Goal: Task Accomplishment & Management: Manage account settings

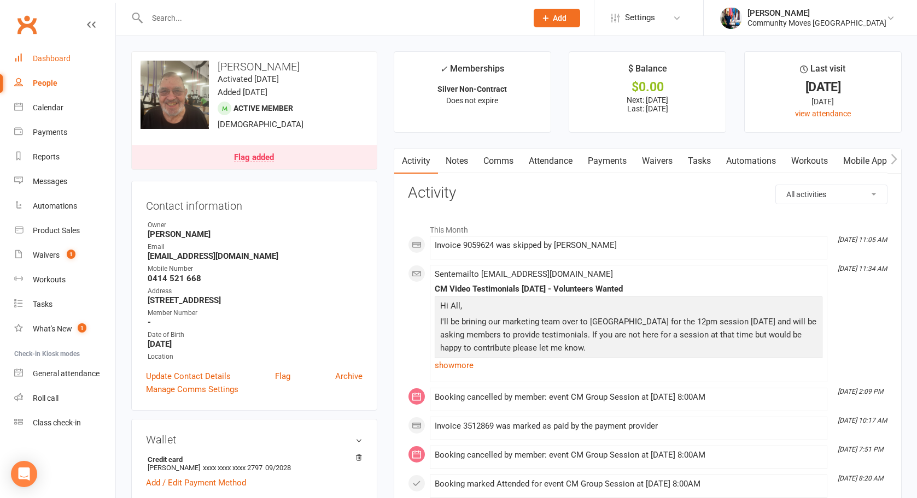
click at [51, 59] on div "Dashboard" at bounding box center [52, 58] width 38 height 9
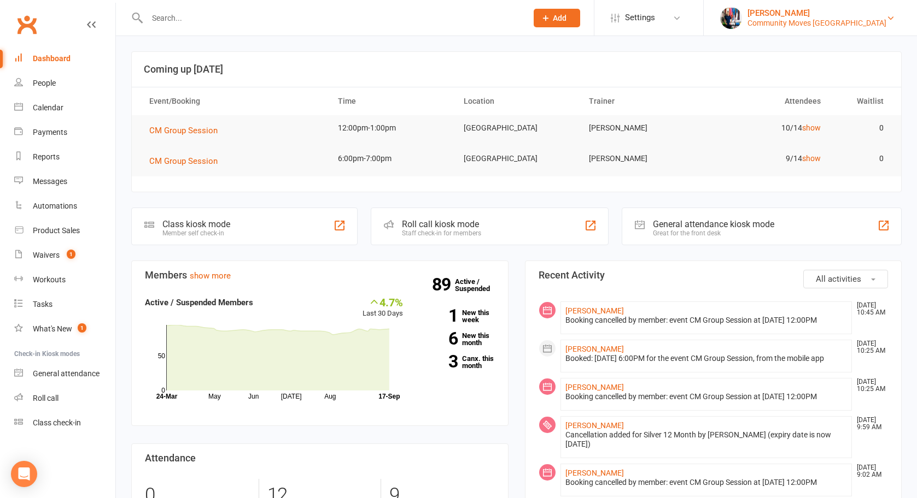
click at [867, 21] on div "Community Moves Forestville" at bounding box center [816, 23] width 139 height 10
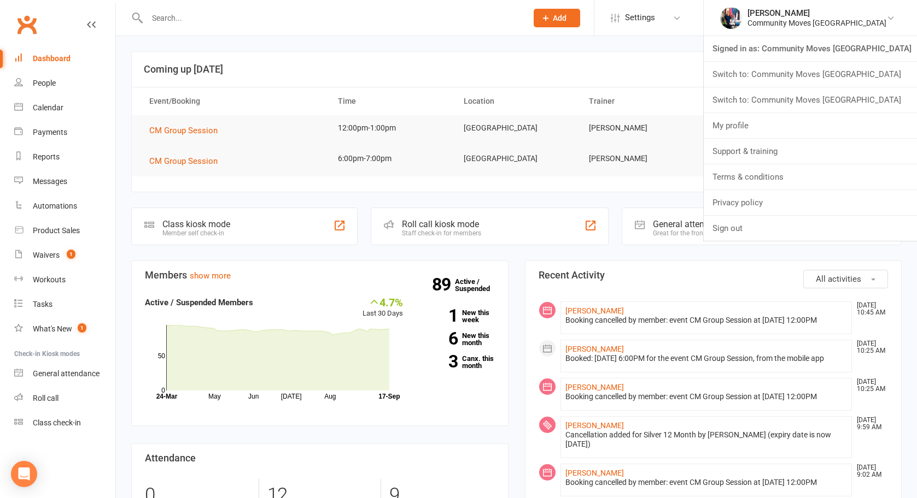
click at [864, 72] on link "Switch to: Community Moves Narrabeen" at bounding box center [809, 74] width 213 height 25
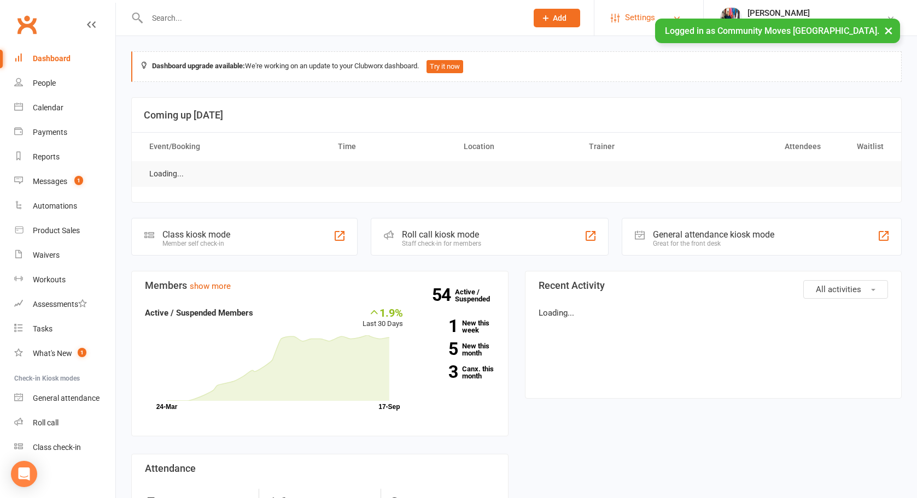
click at [686, 16] on link "Settings" at bounding box center [649, 17] width 76 height 25
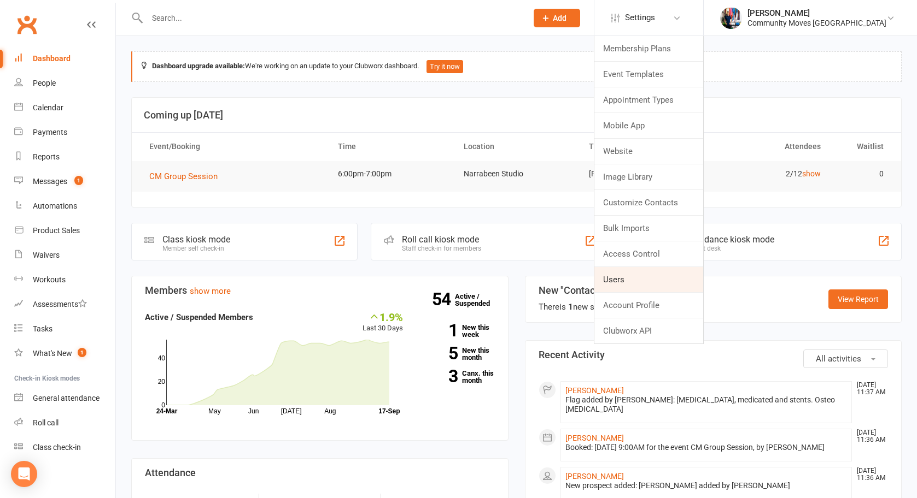
click at [660, 280] on link "Users" at bounding box center [648, 279] width 109 height 25
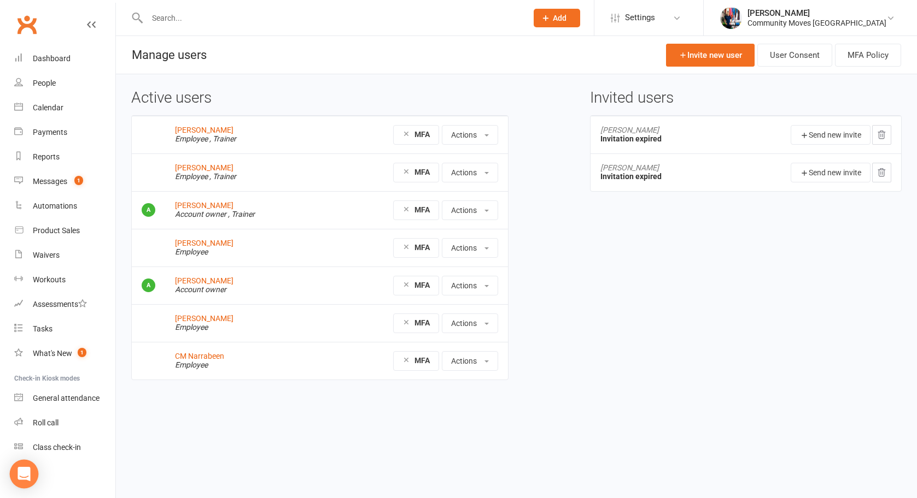
click at [27, 482] on div "Open Intercom Messenger" at bounding box center [24, 474] width 29 height 29
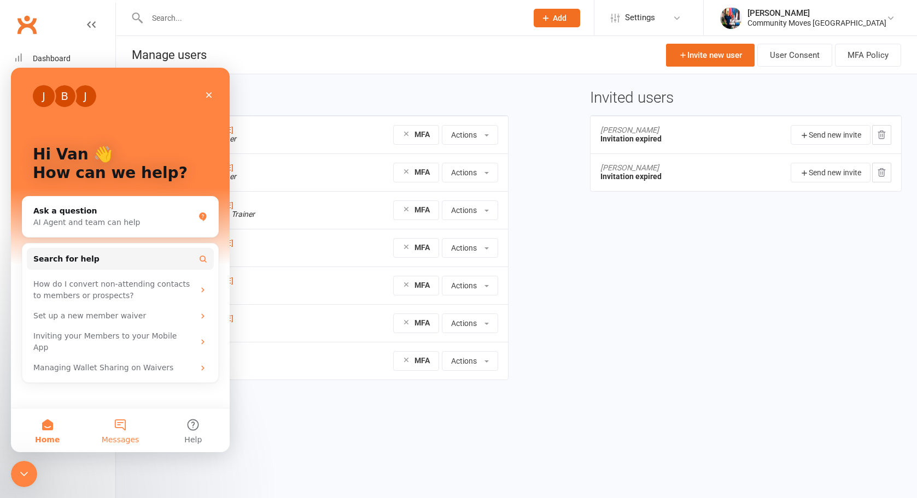
click at [124, 424] on button "Messages" at bounding box center [120, 431] width 73 height 44
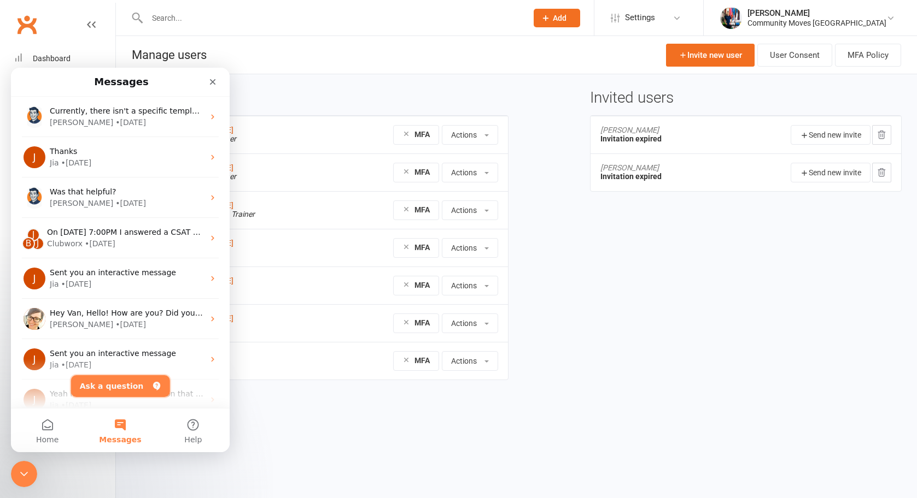
click at [108, 390] on button "Ask a question" at bounding box center [120, 386] width 99 height 22
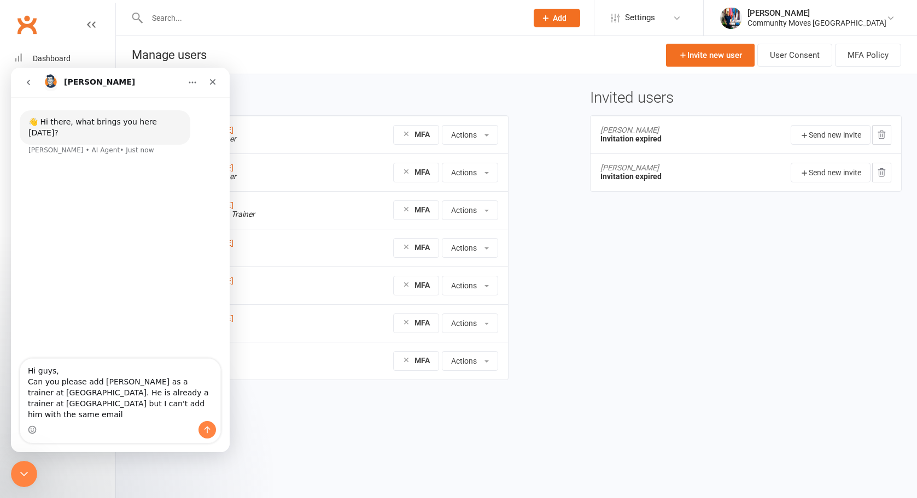
type textarea "Hi guys, Can you please add Andrew Barg as a trainer at Narrabeen. He is alread…"
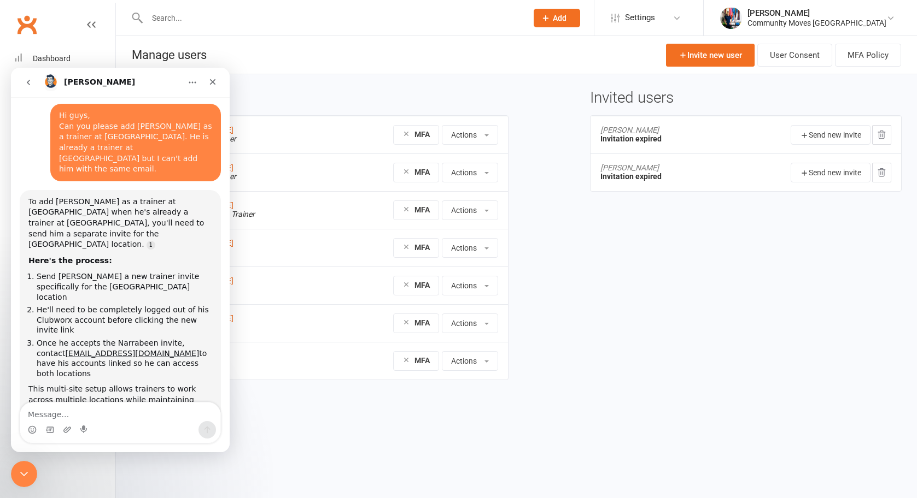
scroll to position [66, 0]
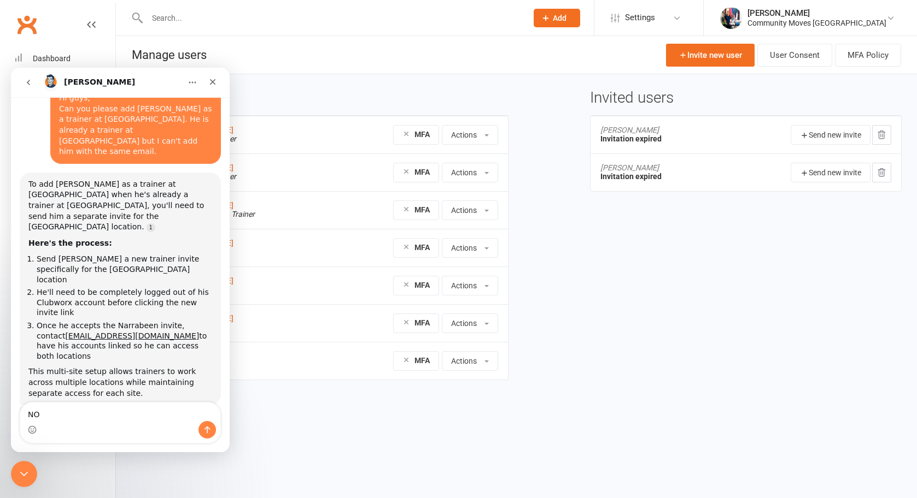
type textarea "N"
type textarea "S"
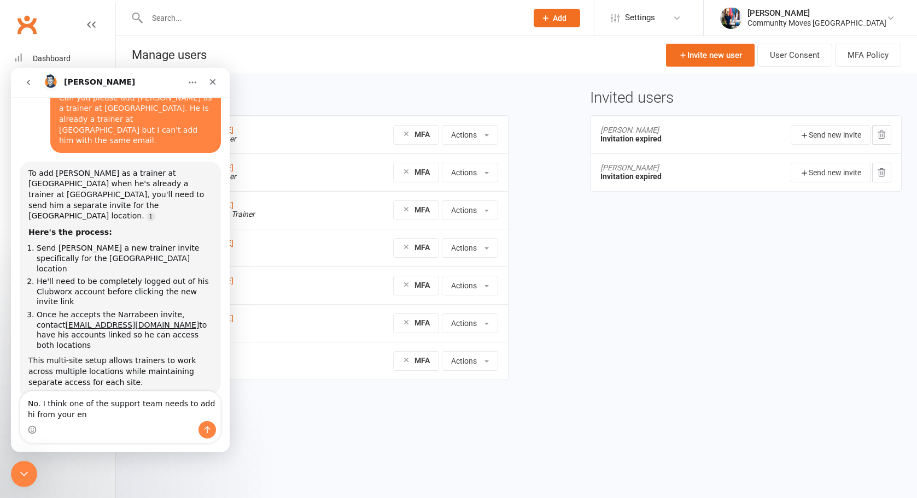
type textarea "No. I think one of the support team needs to add hi from your end"
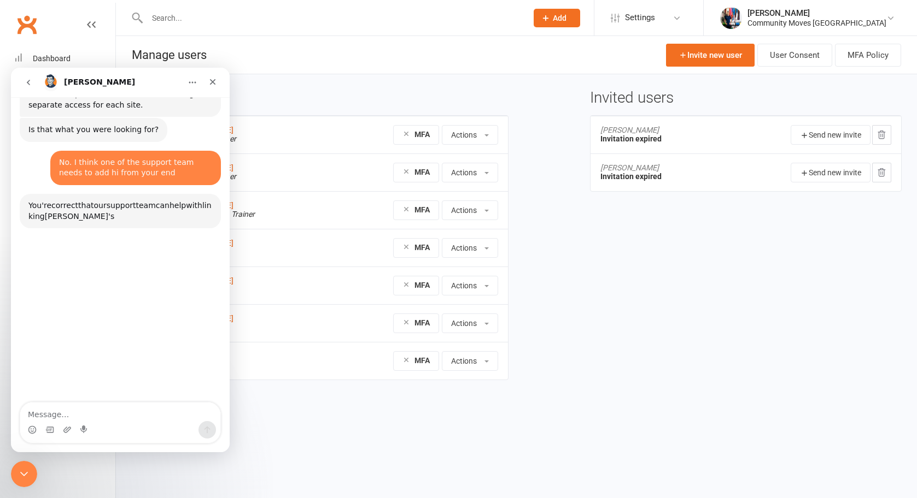
scroll to position [360, 0]
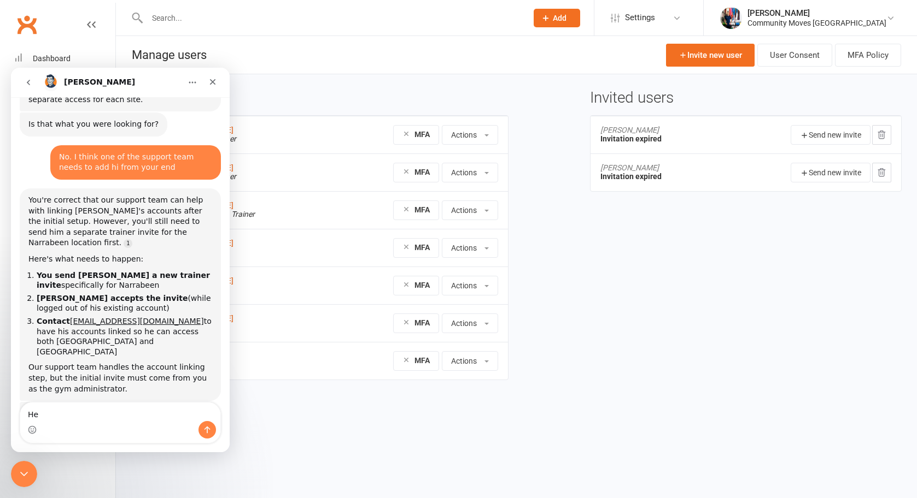
type textarea "H"
type textarea "Speak with human"
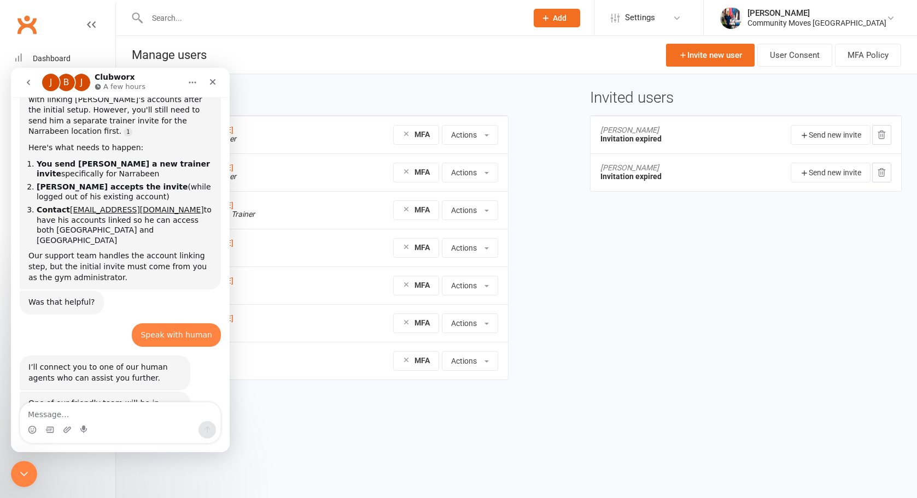
scroll to position [489, 0]
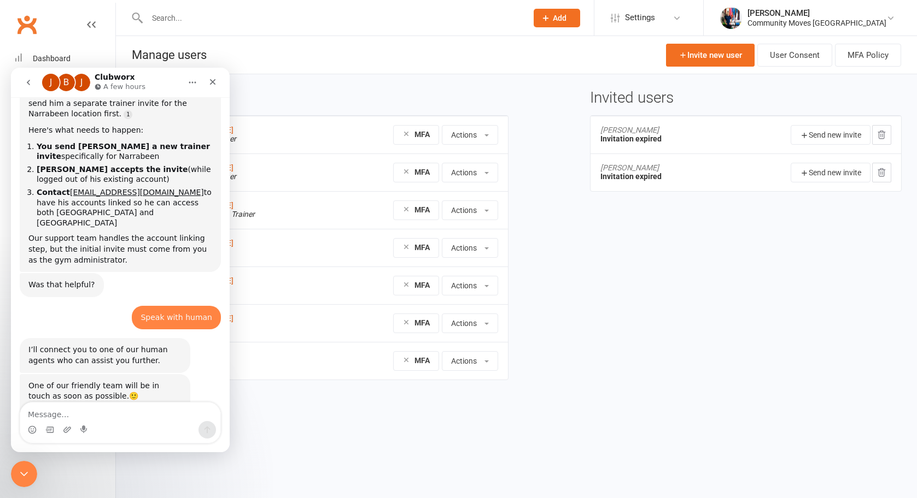
drag, startPoint x: 765, startPoint y: 304, endPoint x: 548, endPoint y: 230, distance: 229.7
click at [762, 303] on div "Active users Stevie Allison Employee , Trainer MFA Actions View profile Edit Us…" at bounding box center [516, 243] width 787 height 306
click at [45, 58] on div "Dashboard" at bounding box center [52, 58] width 38 height 9
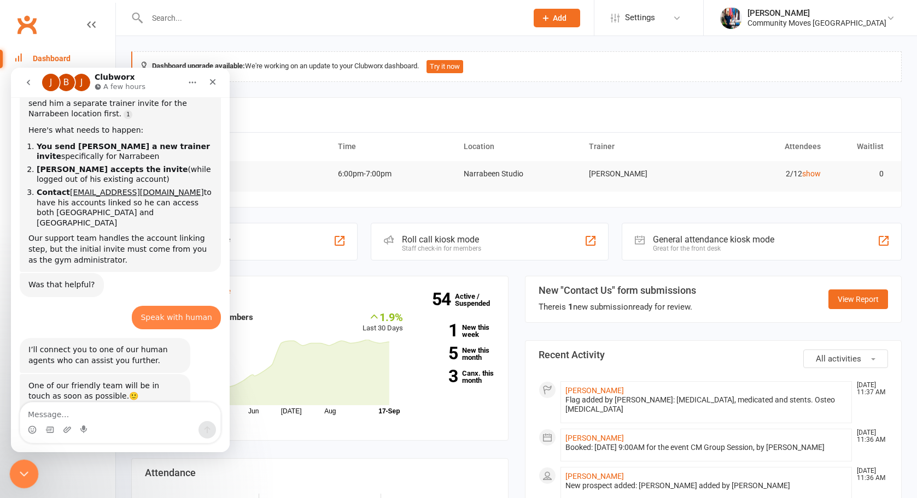
click at [32, 464] on div "Close Intercom Messenger" at bounding box center [22, 473] width 26 height 26
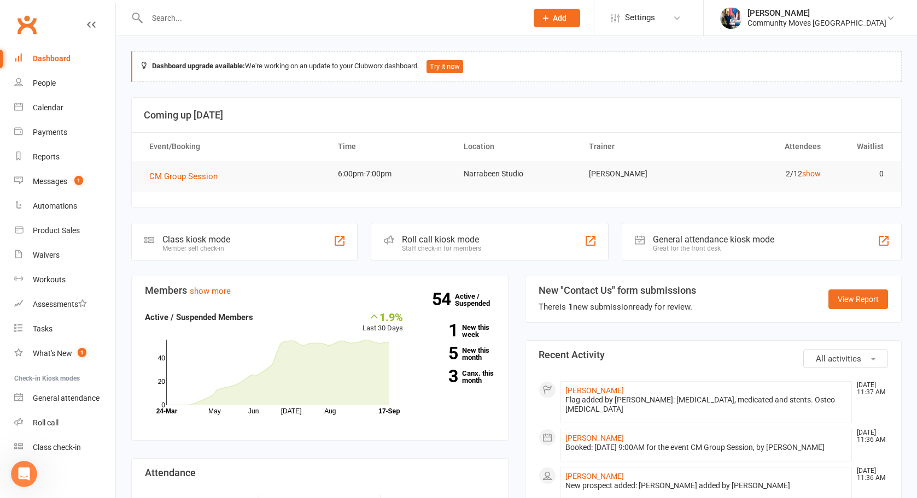
scroll to position [489, 0]
click at [47, 181] on div "Messages" at bounding box center [50, 181] width 34 height 9
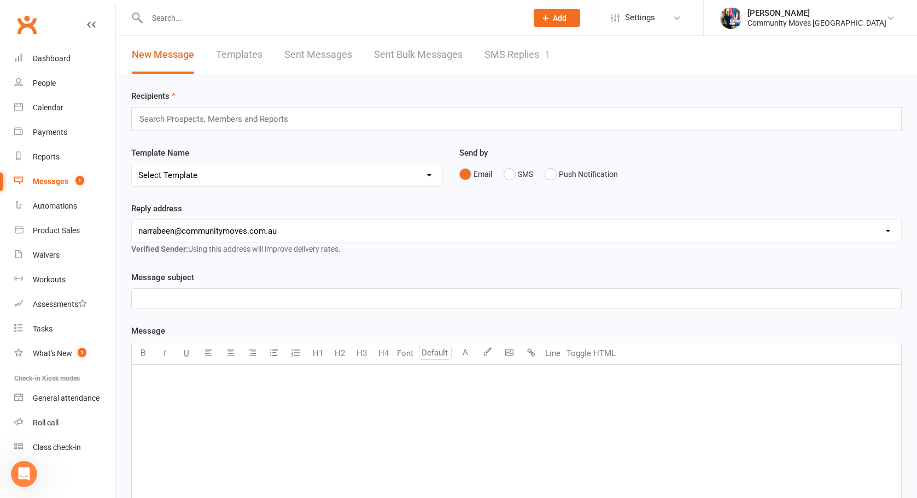
click at [530, 54] on link "SMS Replies 1" at bounding box center [517, 55] width 66 height 38
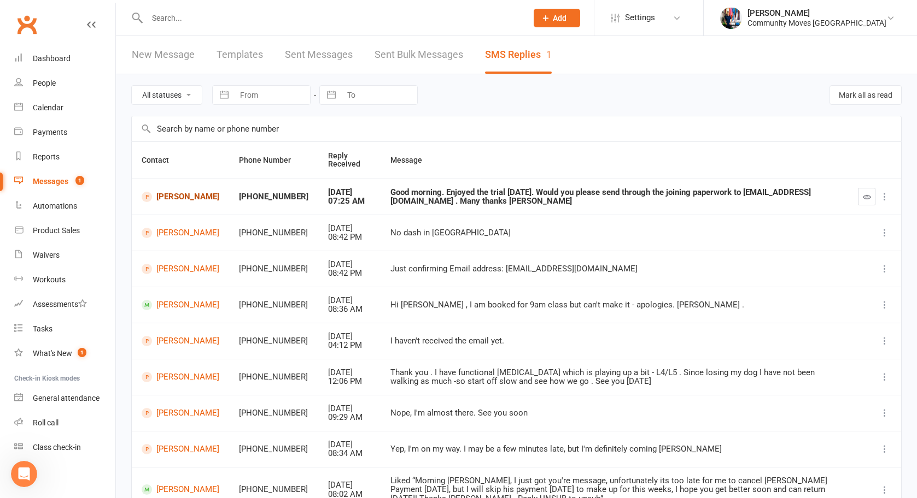
click at [185, 197] on link "Carol Smith" at bounding box center [181, 197] width 78 height 10
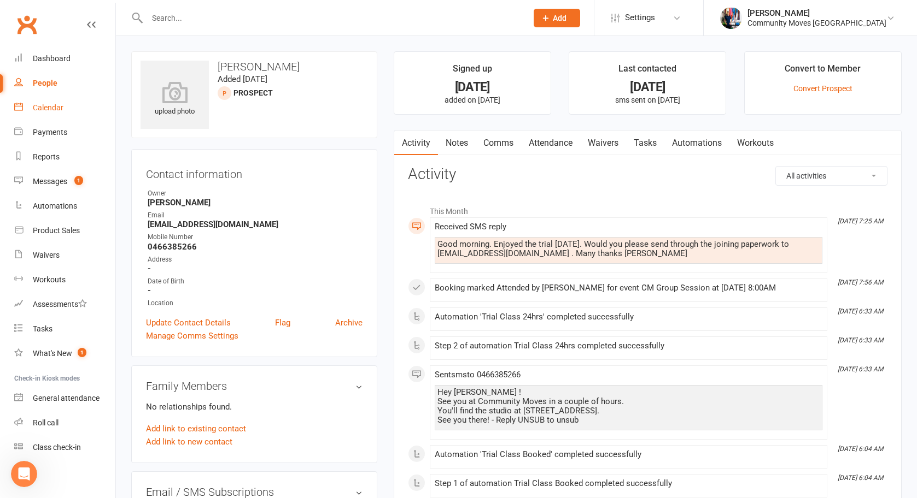
click at [58, 106] on div "Calendar" at bounding box center [48, 107] width 31 height 9
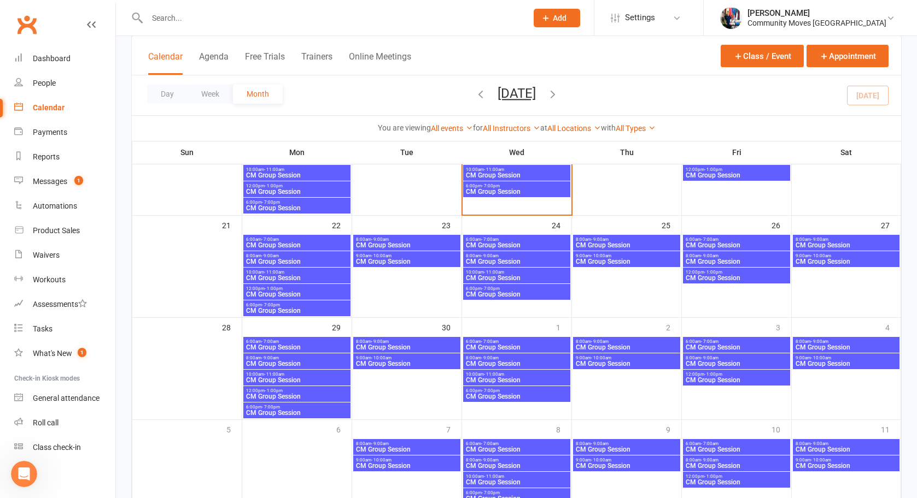
scroll to position [299, 0]
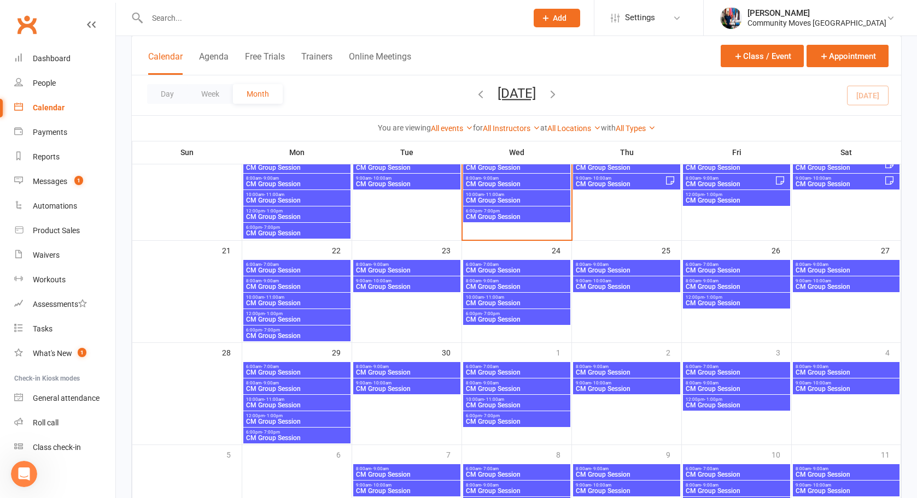
click at [526, 212] on span "6:00pm - 7:00pm" at bounding box center [516, 211] width 103 height 5
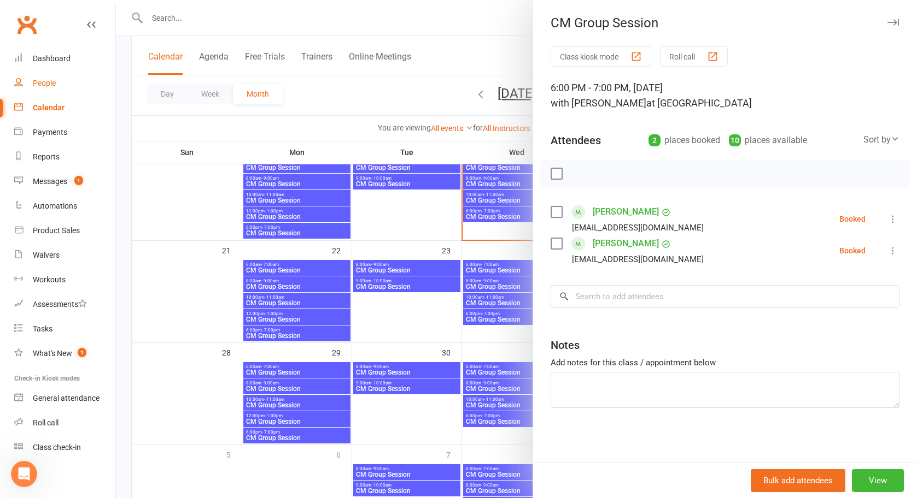
click at [51, 83] on div "People" at bounding box center [44, 83] width 23 height 9
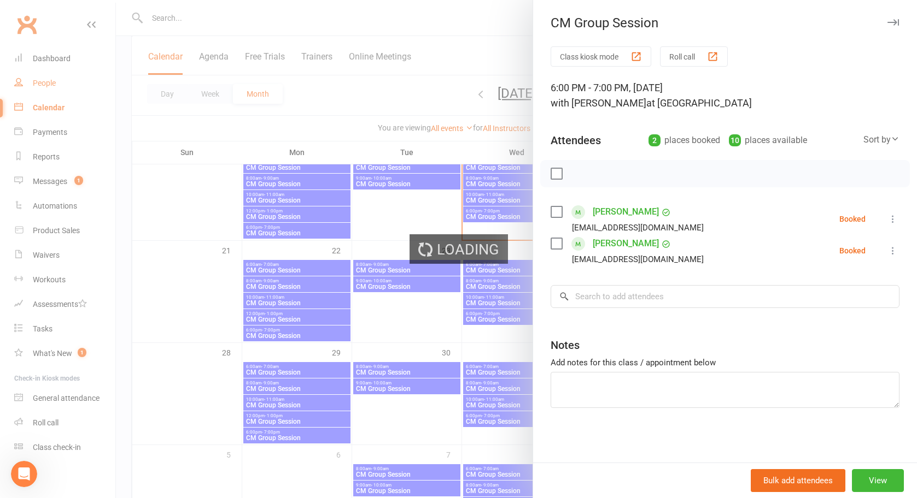
select select "25"
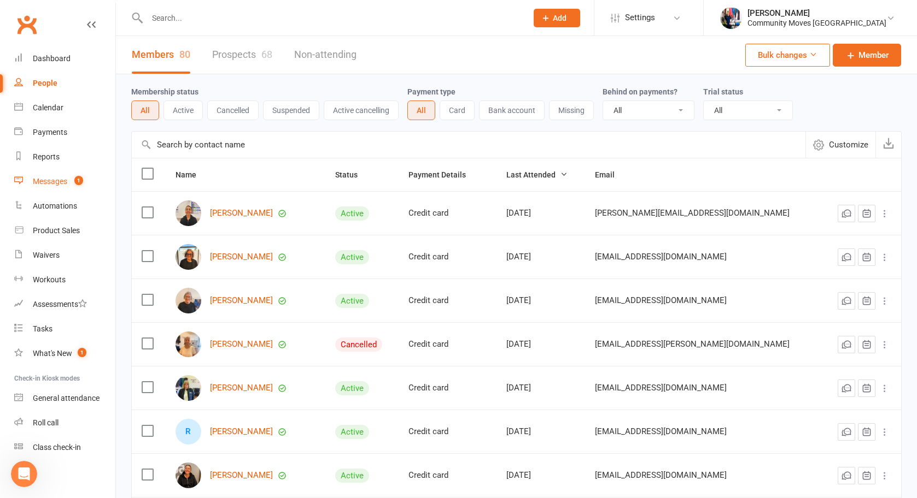
click at [52, 184] on div "Messages" at bounding box center [50, 181] width 34 height 9
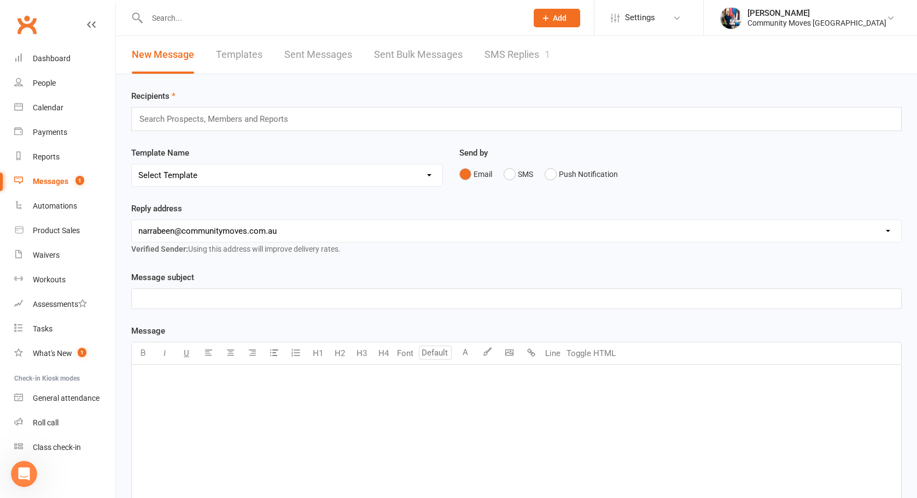
click at [512, 60] on link "SMS Replies 1" at bounding box center [517, 55] width 66 height 38
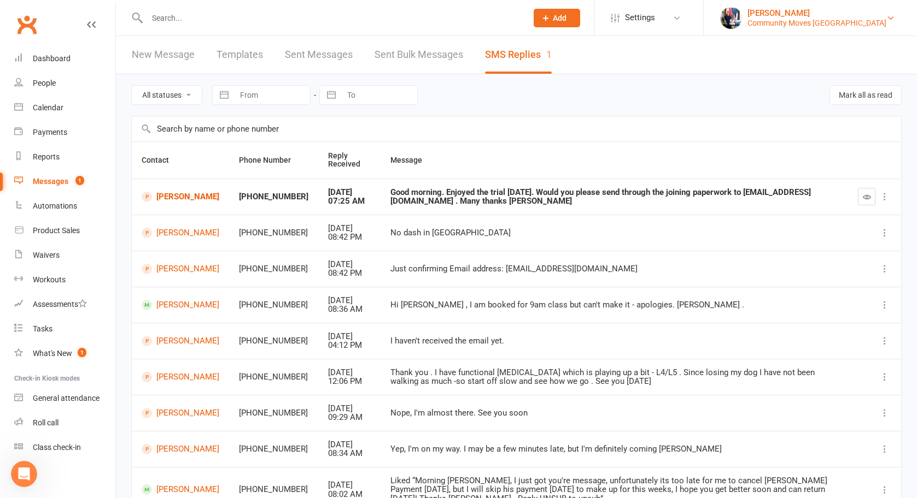
click at [849, 20] on div "Community Moves Narrabeen" at bounding box center [816, 23] width 139 height 10
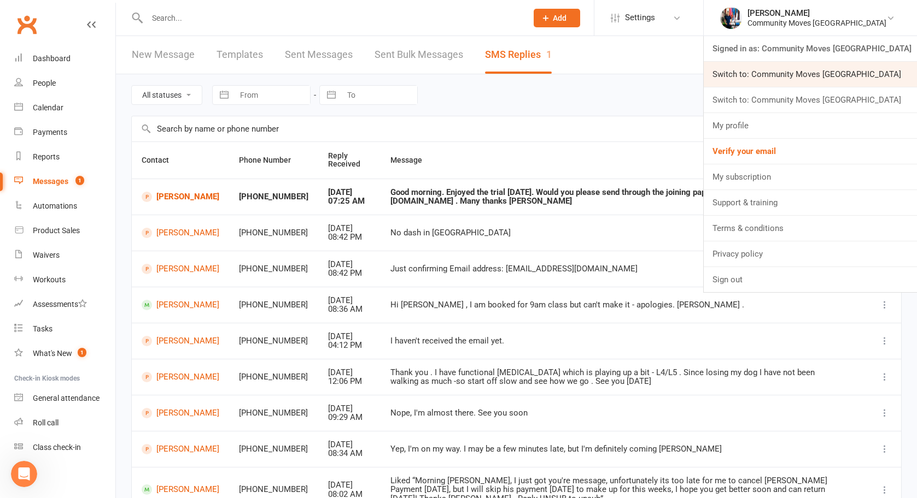
click at [848, 80] on link "Switch to: Community Moves Forestville" at bounding box center [809, 74] width 213 height 25
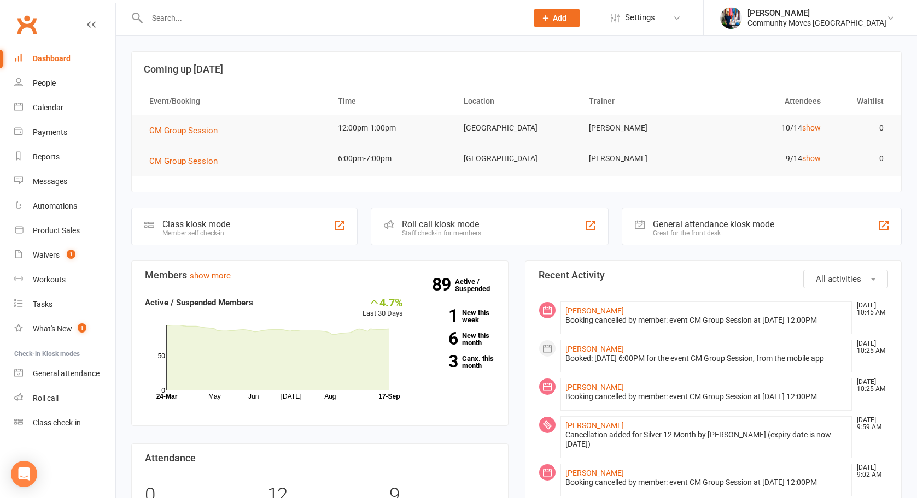
click at [214, 18] on input "text" at bounding box center [331, 17] width 375 height 15
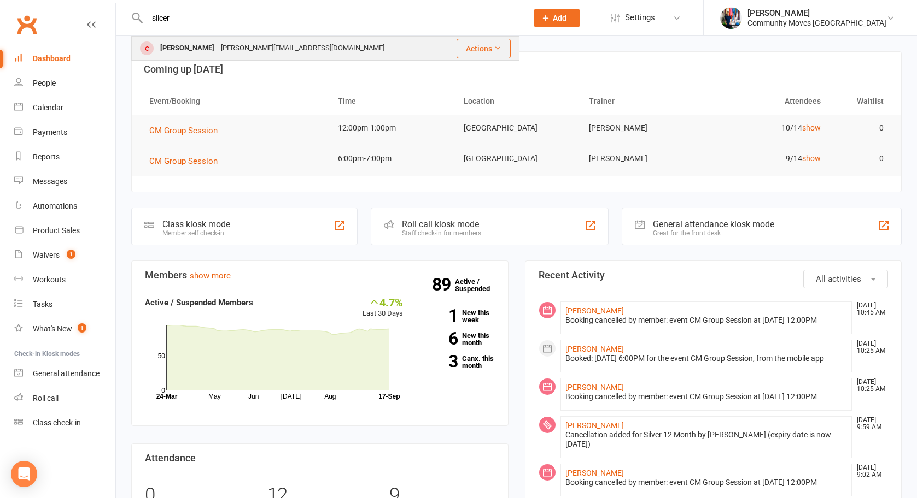
type input "slicer"
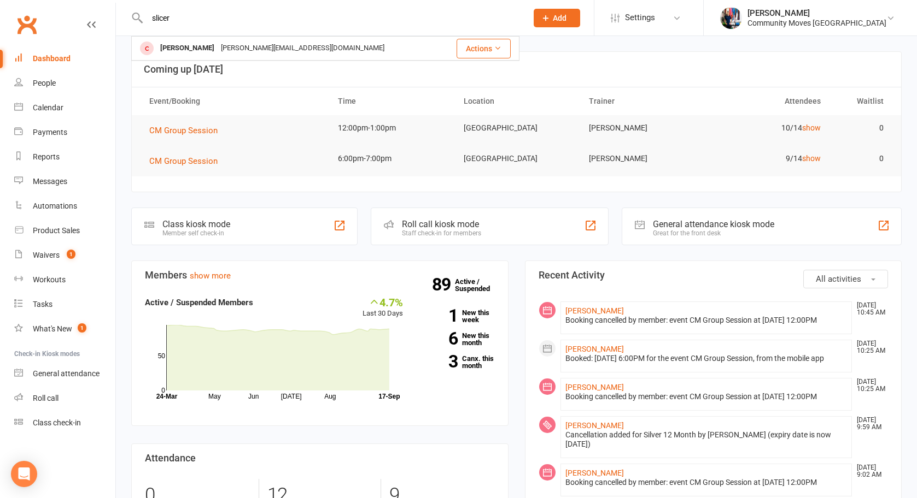
click at [184, 44] on div "[PERSON_NAME]" at bounding box center [187, 48] width 61 height 16
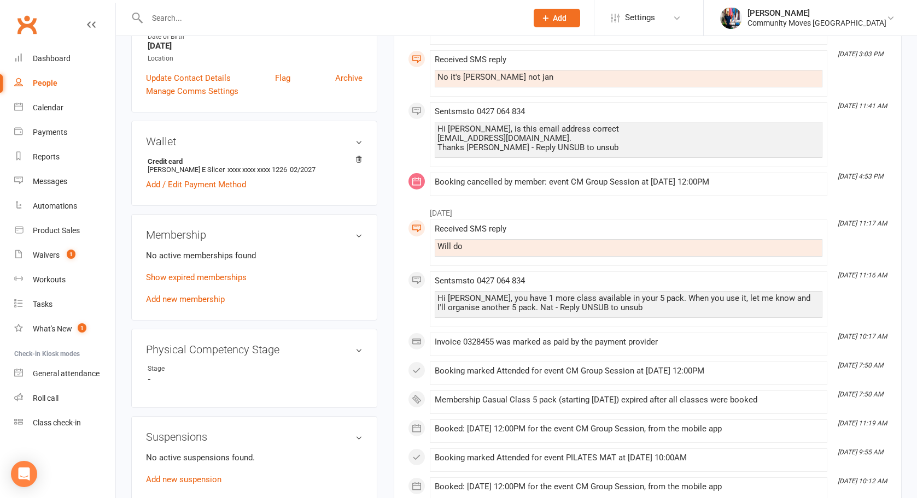
scroll to position [270, 0]
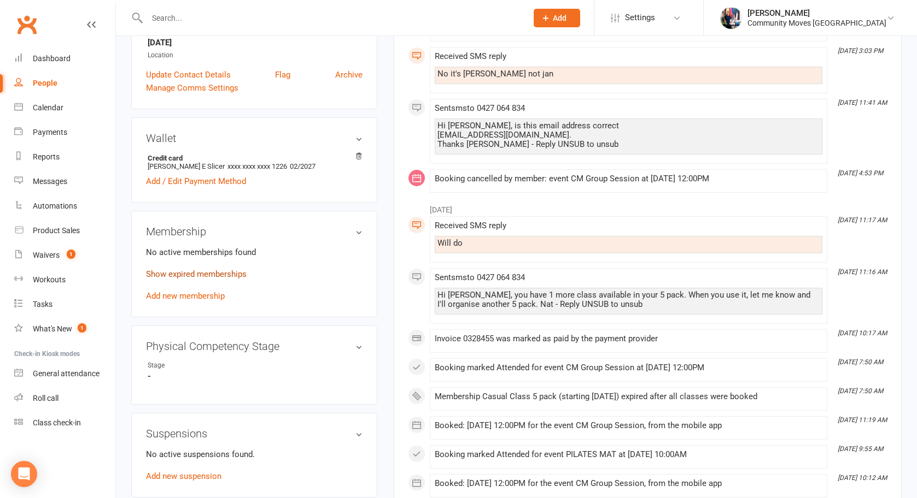
click at [206, 271] on link "Show expired memberships" at bounding box center [196, 274] width 101 height 10
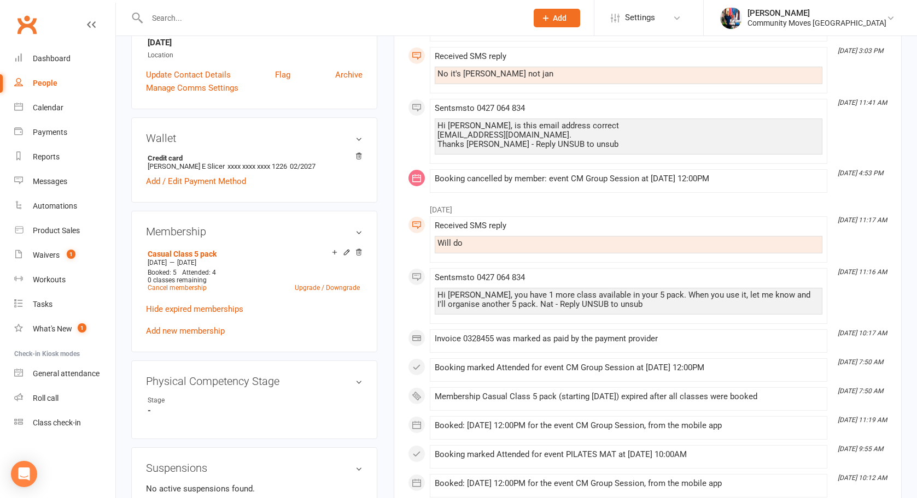
click at [197, 327] on link "Add new membership" at bounding box center [185, 331] width 79 height 10
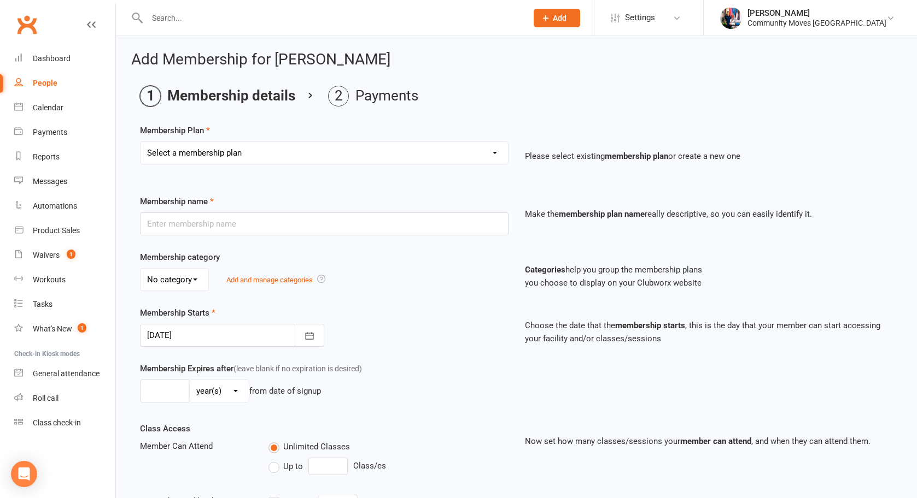
click at [367, 154] on select "Select a membership plan Create new Membership Plan Silver 12 Month Gold 12 Mon…" at bounding box center [323, 153] width 367 height 22
select select "18"
click at [140, 142] on select "Select a membership plan Create new Membership Plan Silver 12 Month Gold 12 Mon…" at bounding box center [323, 153] width 367 height 22
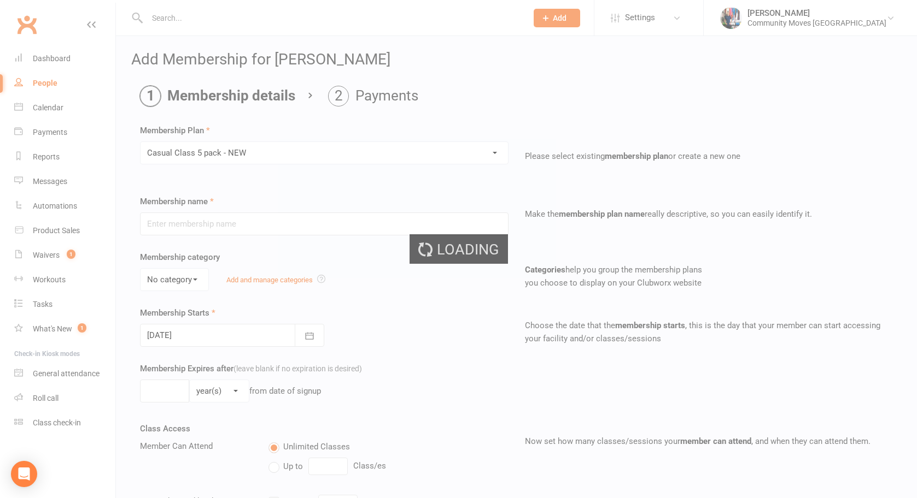
type input "Casual Class 5 pack - NEW"
type input "1"
select select "2"
type input "5"
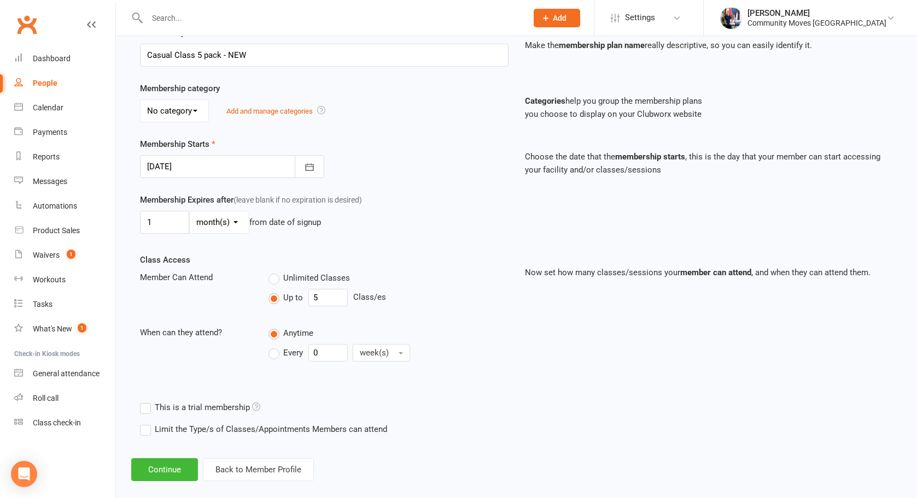
scroll to position [183, 0]
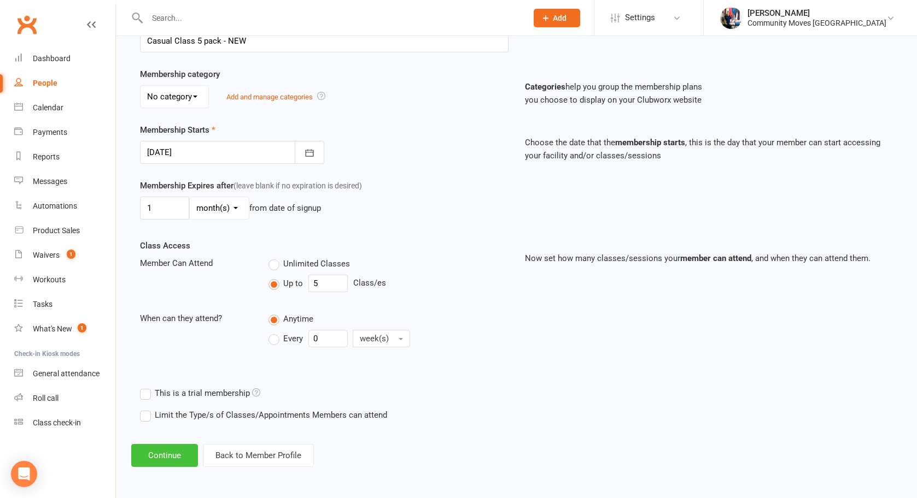
click at [180, 457] on button "Continue" at bounding box center [164, 455] width 67 height 23
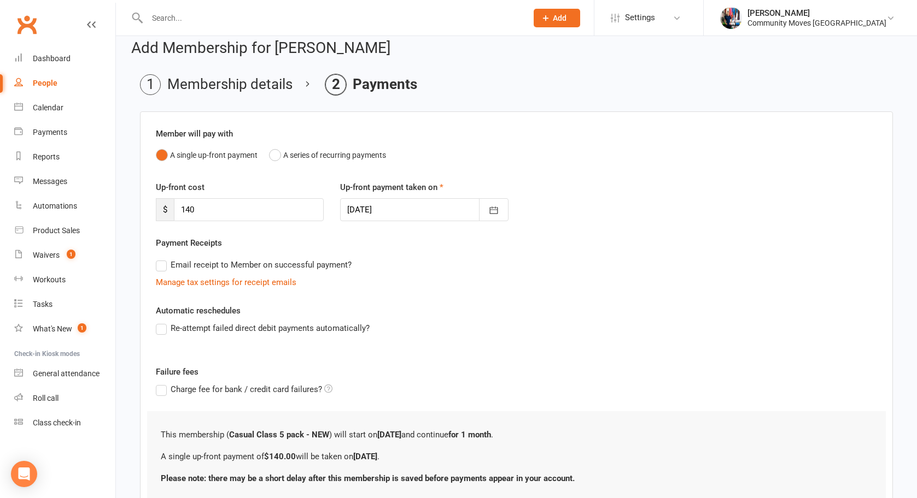
scroll to position [97, 0]
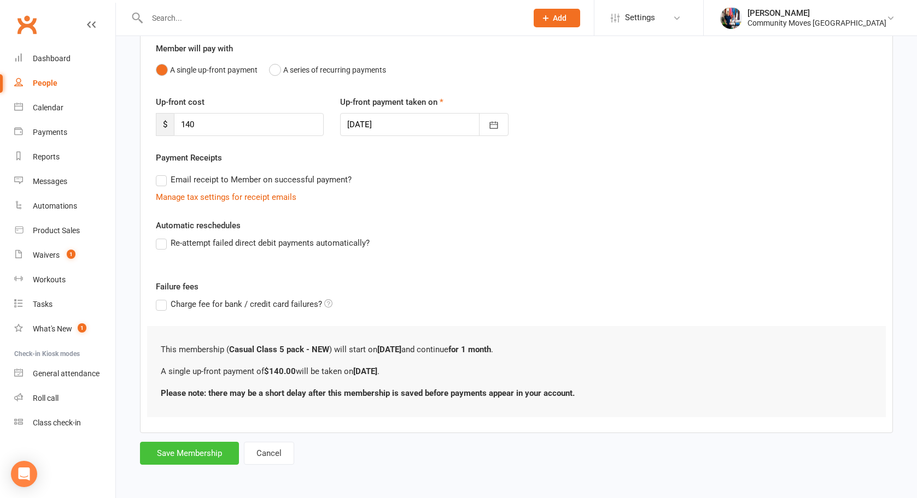
click at [206, 455] on button "Save Membership" at bounding box center [189, 453] width 99 height 23
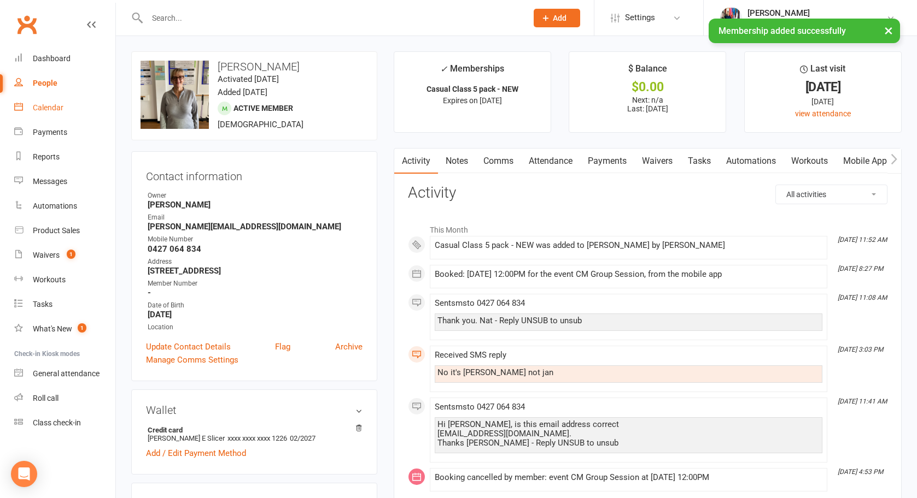
click at [62, 98] on link "Calendar" at bounding box center [64, 108] width 101 height 25
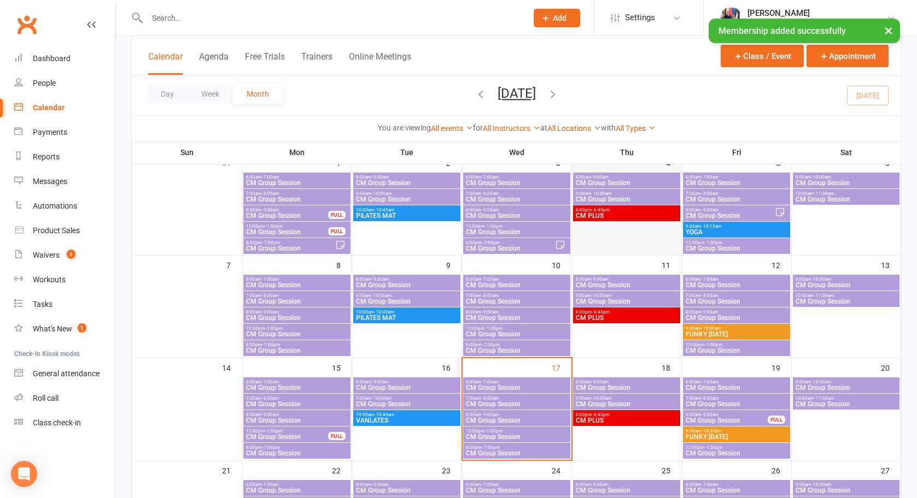
scroll to position [178, 0]
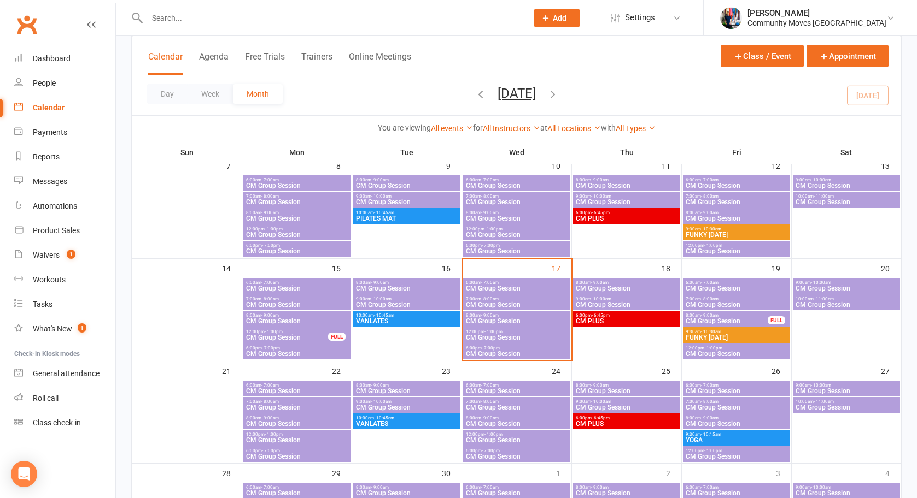
click at [517, 332] on span "12:00pm - 1:00pm" at bounding box center [516, 332] width 103 height 5
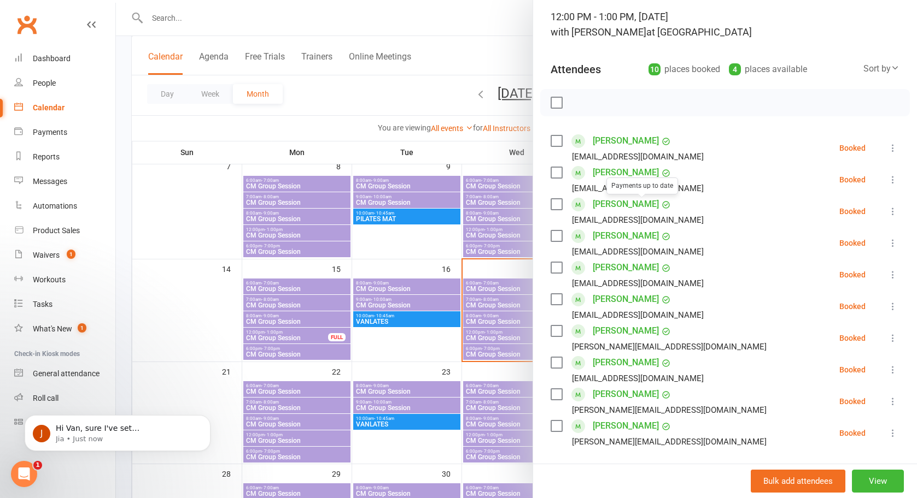
scroll to position [174, 0]
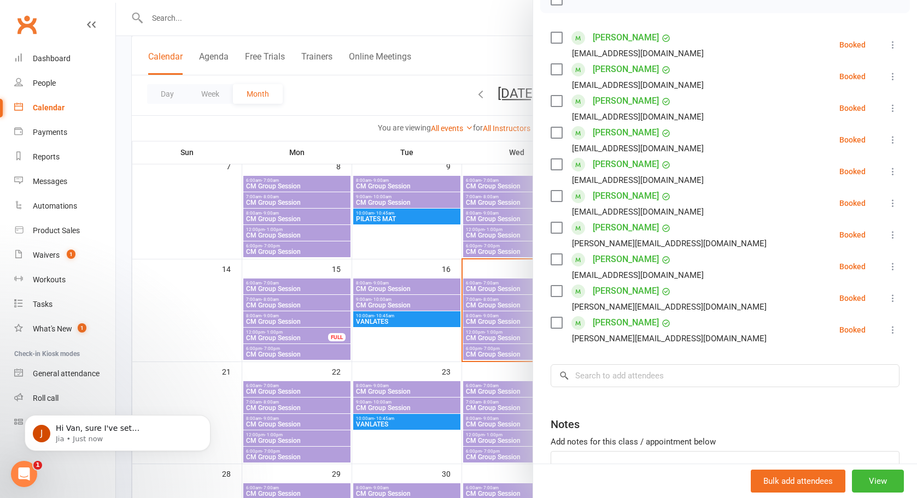
click at [430, 264] on div at bounding box center [516, 249] width 801 height 498
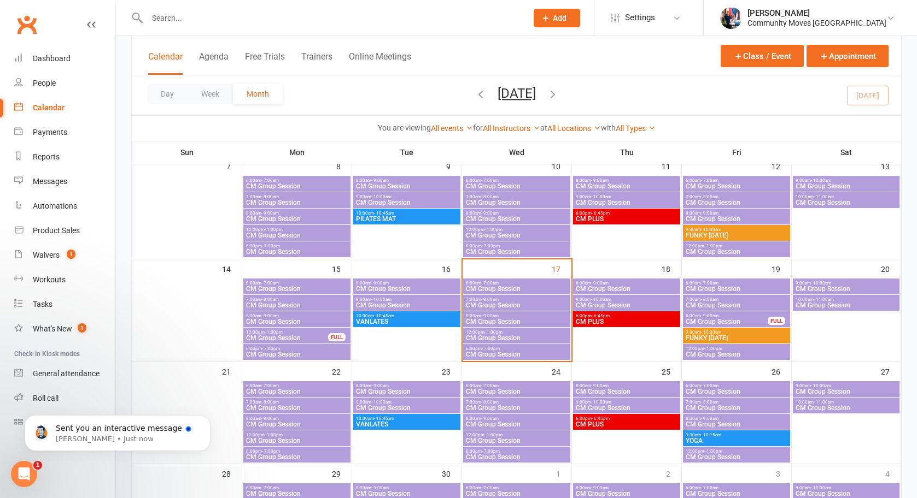
click at [511, 336] on span "CM Group Session" at bounding box center [516, 338] width 103 height 7
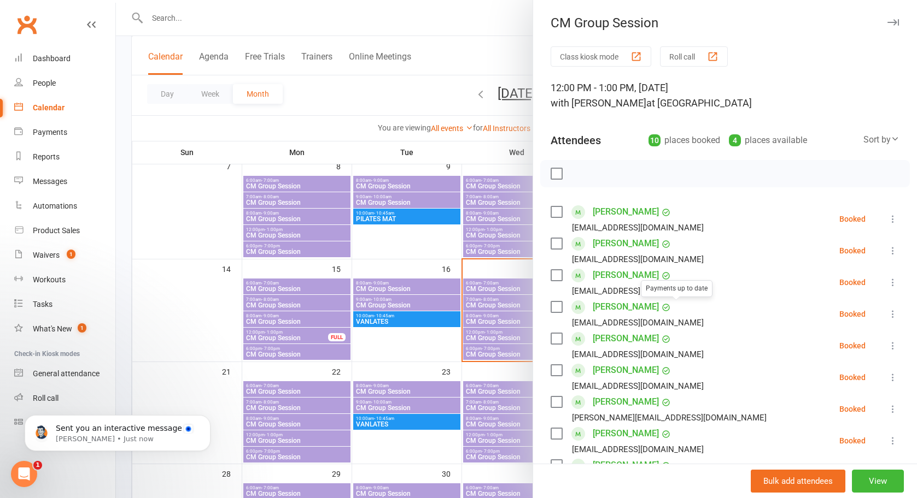
scroll to position [5, 0]
